Goal: Check status: Check status

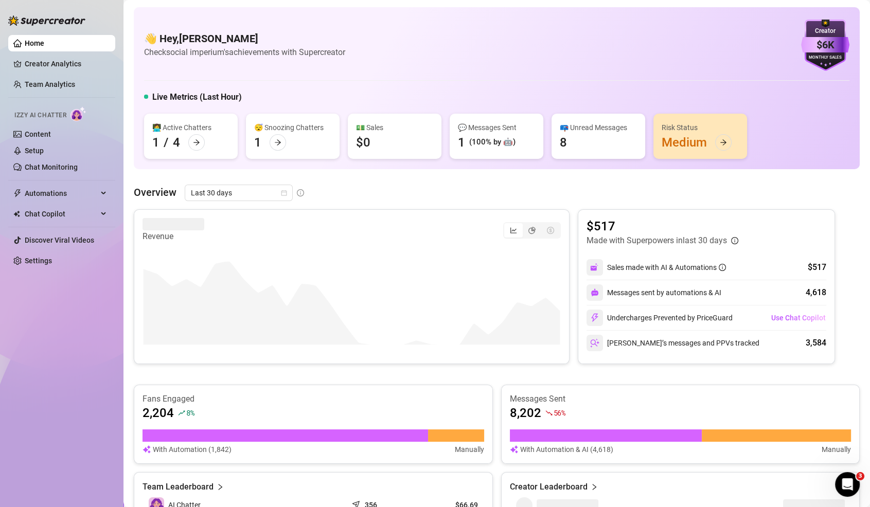
click at [210, 202] on div "Overview Last 30 days Revenue $517 Made with Superpowers in last 30 days Sales …" at bounding box center [497, 404] width 726 height 438
click at [223, 197] on span "Last 30 days" at bounding box center [239, 192] width 96 height 15
click at [213, 231] on div "Last 7 days" at bounding box center [238, 229] width 92 height 11
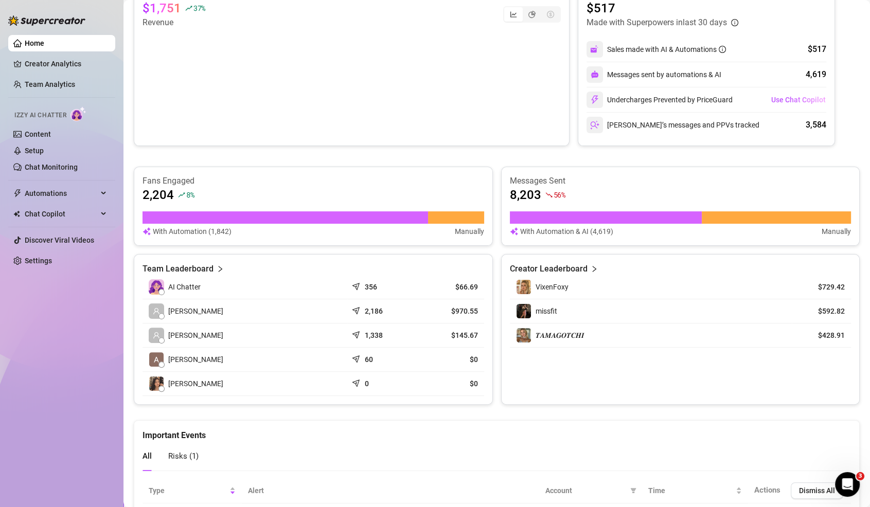
scroll to position [221, 0]
